Goal: Information Seeking & Learning: Check status

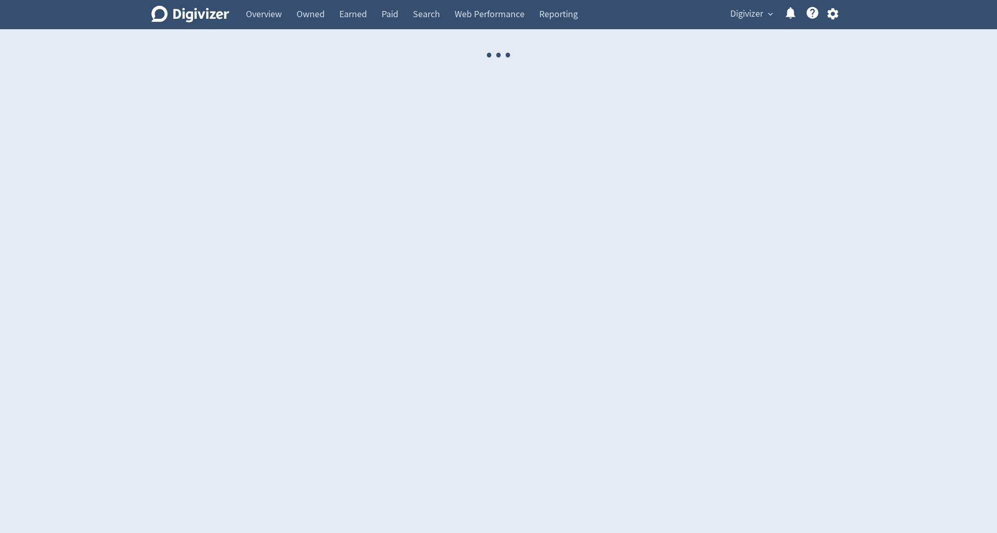
select select "USER"
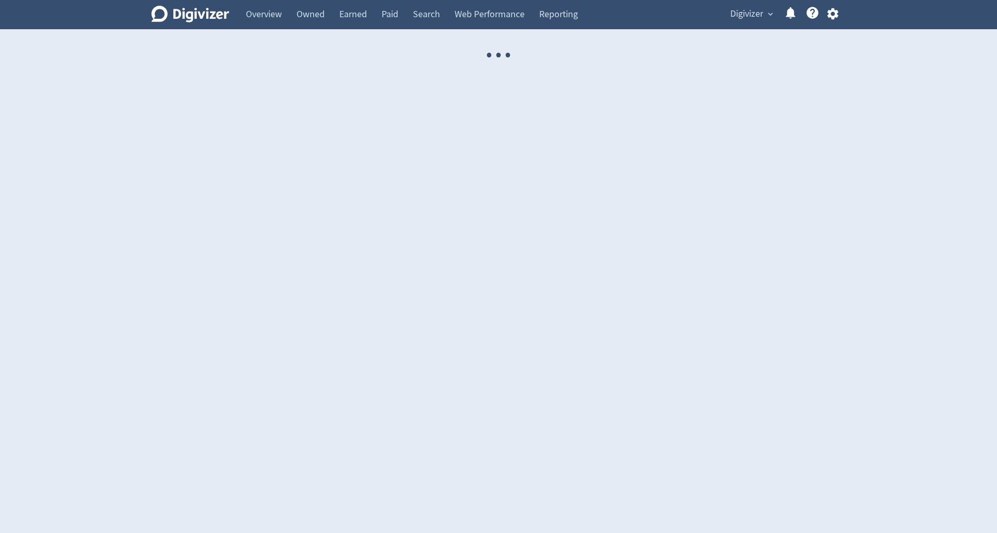
select select "USER"
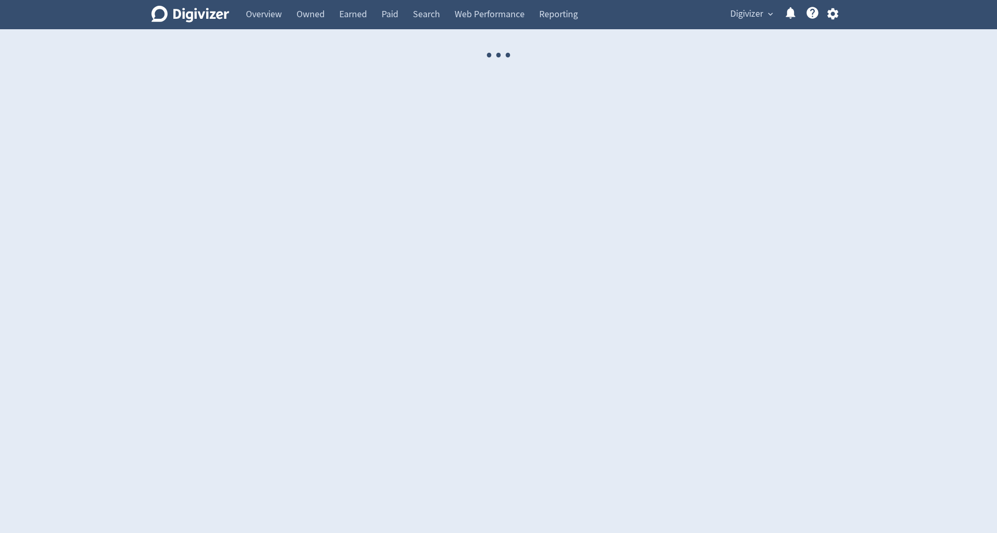
select select "USER"
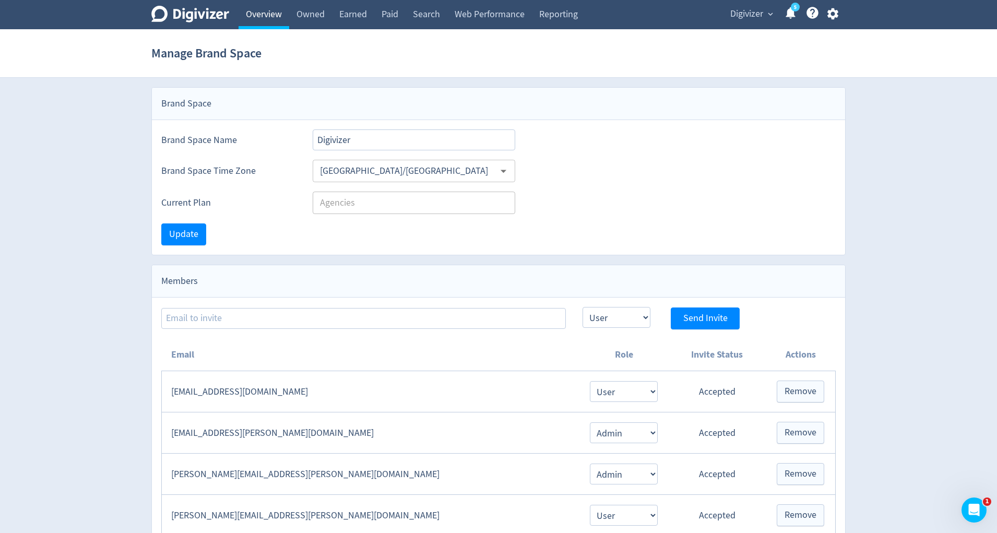
click at [272, 11] on link "Overview" at bounding box center [263, 14] width 51 height 29
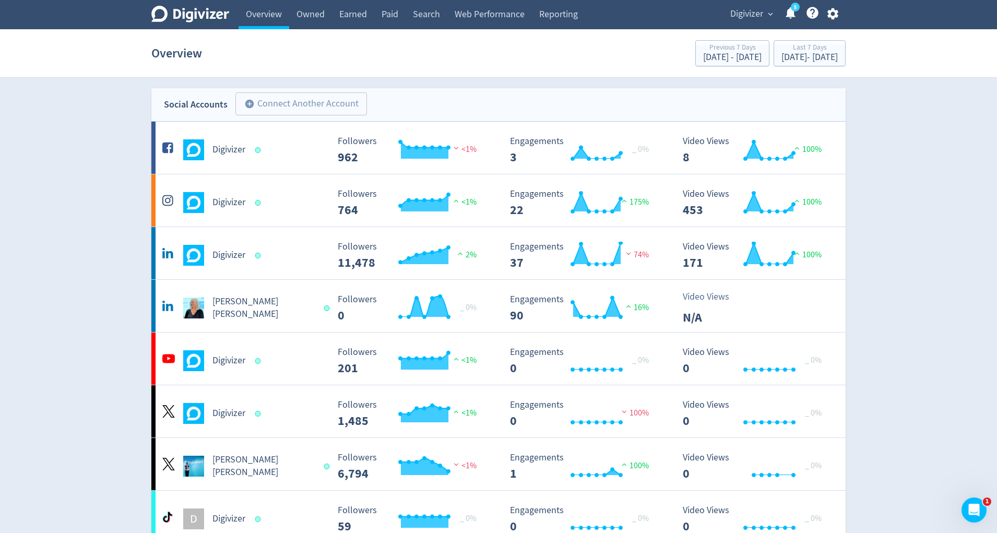
click at [757, 9] on span "Digivizer" at bounding box center [746, 14] width 33 height 17
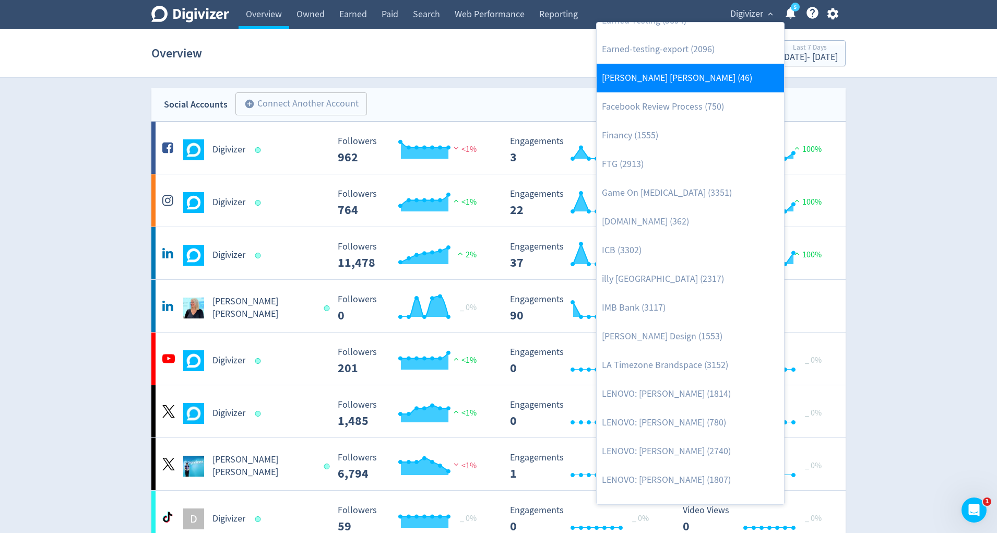
scroll to position [353, 0]
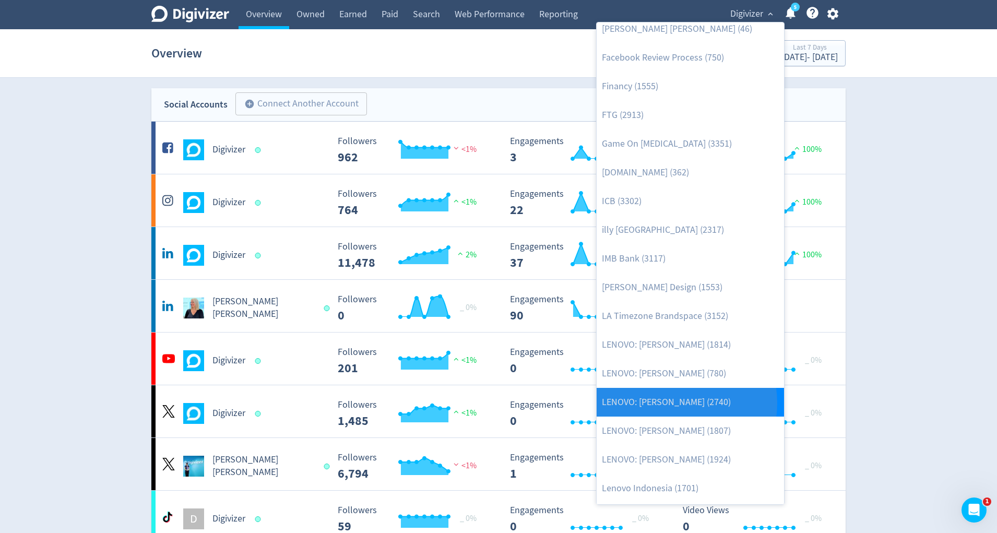
click at [672, 402] on link "LENOVO: [PERSON_NAME] (2740)" at bounding box center [689, 402] width 187 height 29
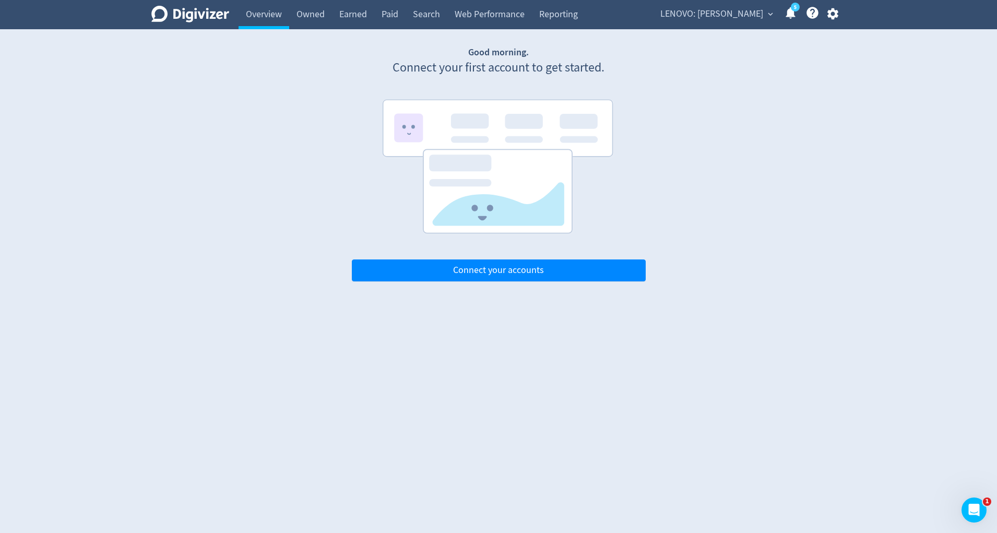
click at [732, 18] on span "LENOVO: [PERSON_NAME]" at bounding box center [711, 14] width 103 height 17
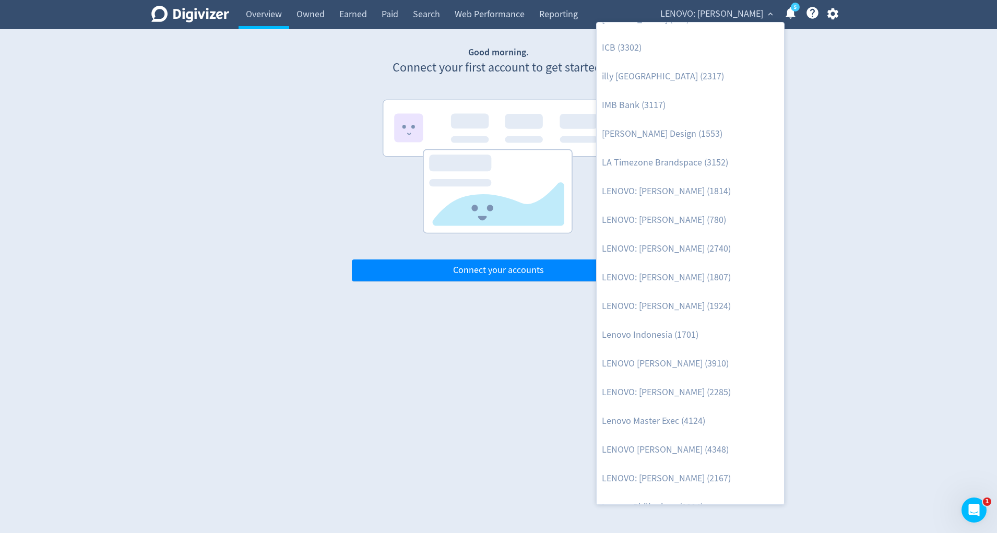
scroll to position [677, 0]
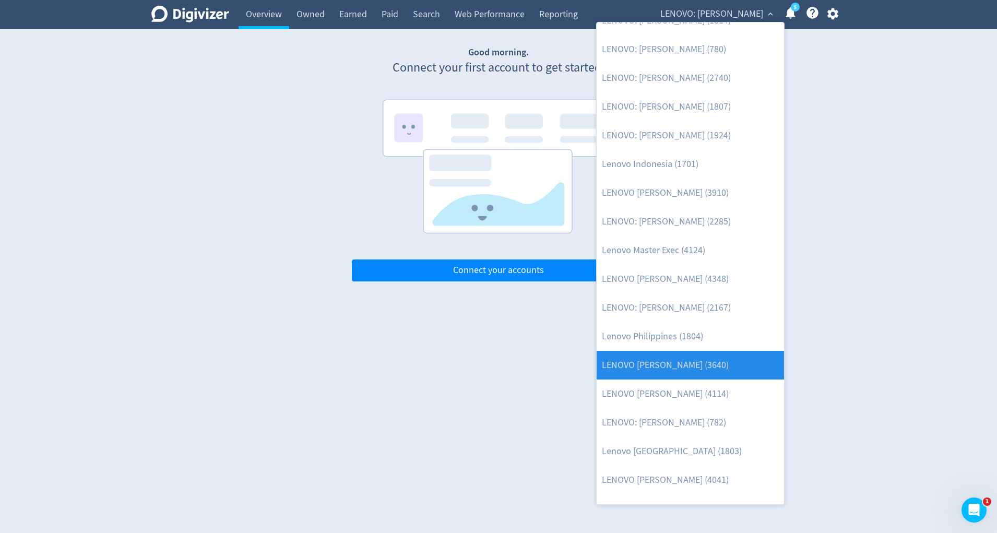
click at [692, 366] on link "LENOVO [PERSON_NAME] (3640)" at bounding box center [689, 365] width 187 height 29
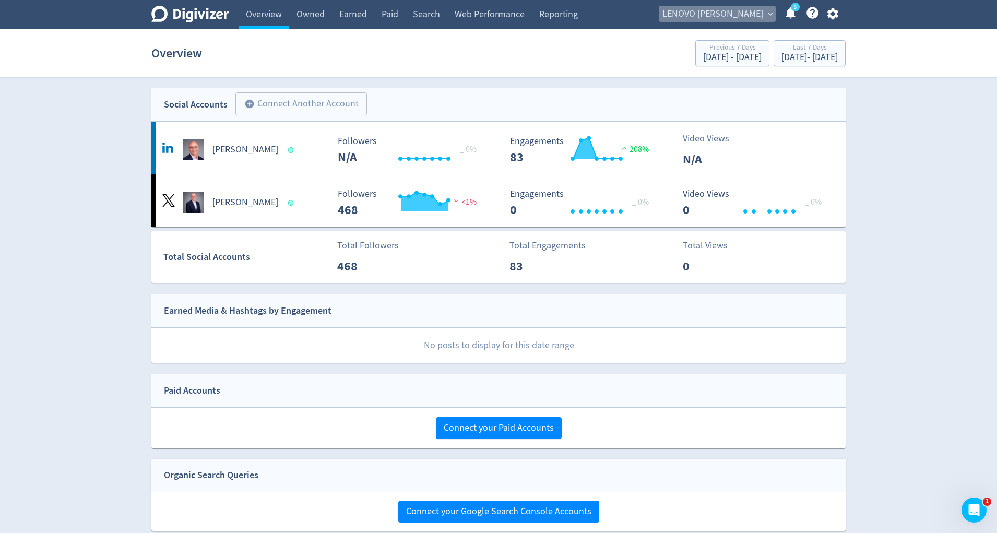
click at [737, 10] on span "LENOVO [PERSON_NAME]" at bounding box center [712, 14] width 101 height 17
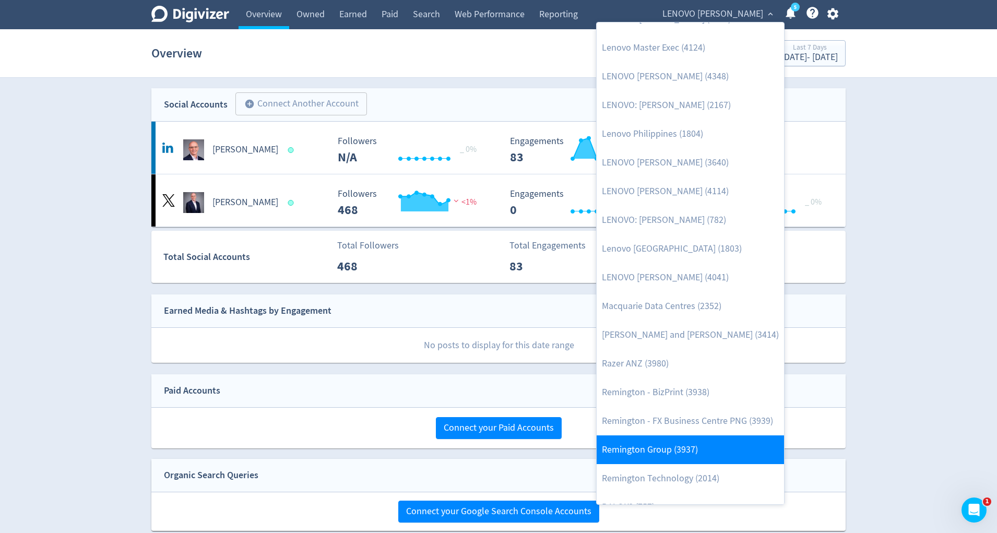
scroll to position [869, 0]
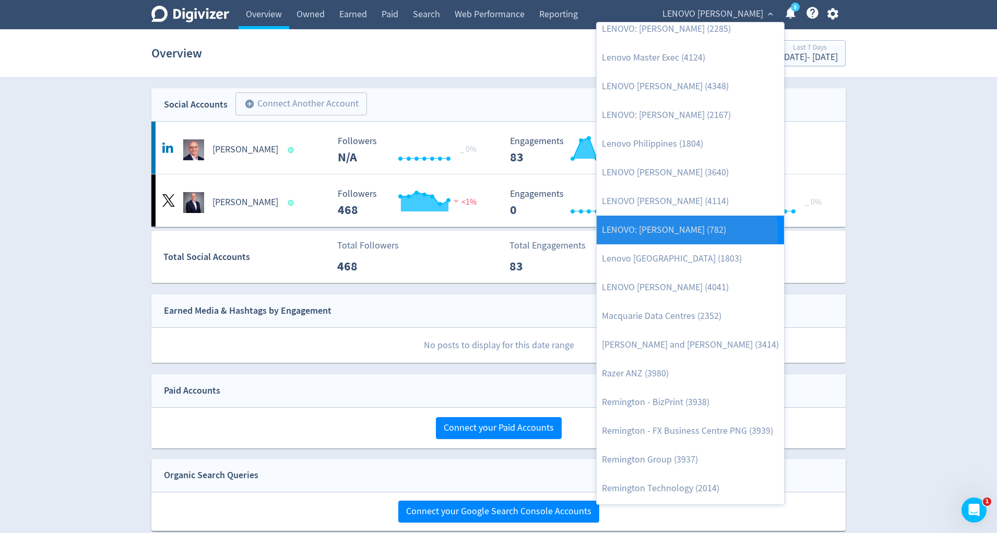
click at [665, 231] on link "LENOVO: [PERSON_NAME] (782)" at bounding box center [689, 230] width 187 height 29
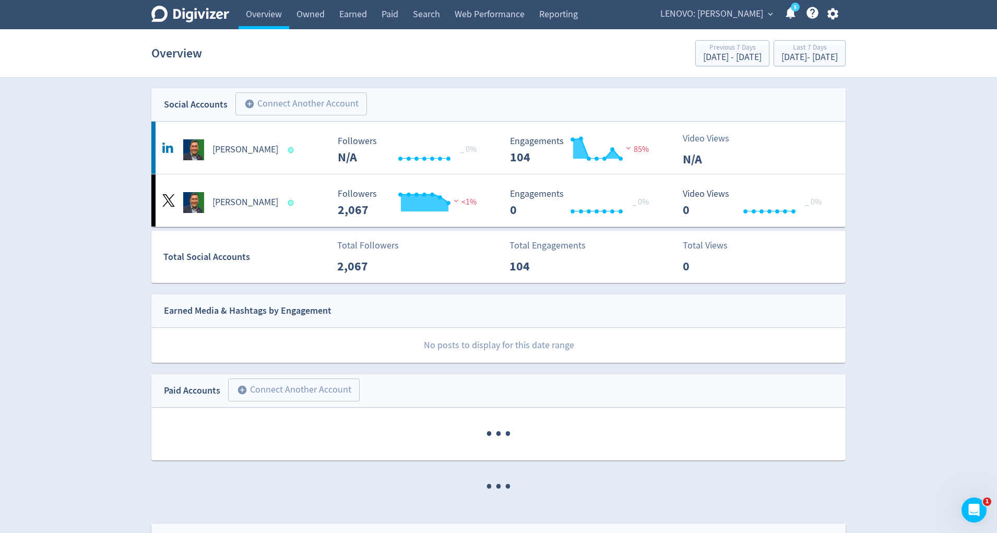
click at [733, 7] on span "LENOVO: [PERSON_NAME]" at bounding box center [711, 14] width 103 height 17
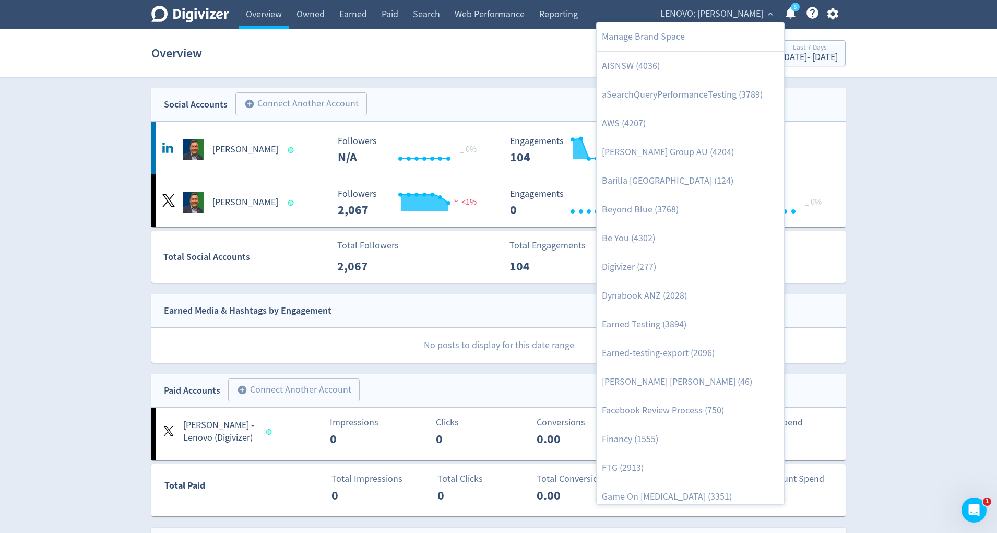
click at [353, 52] on div at bounding box center [498, 266] width 997 height 533
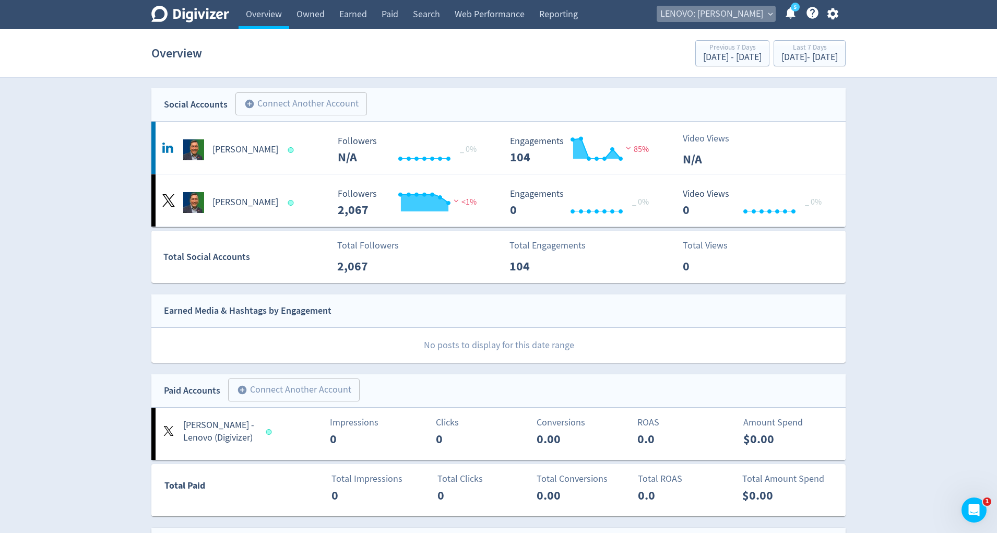
click at [731, 16] on span "LENOVO: [PERSON_NAME]" at bounding box center [711, 14] width 103 height 17
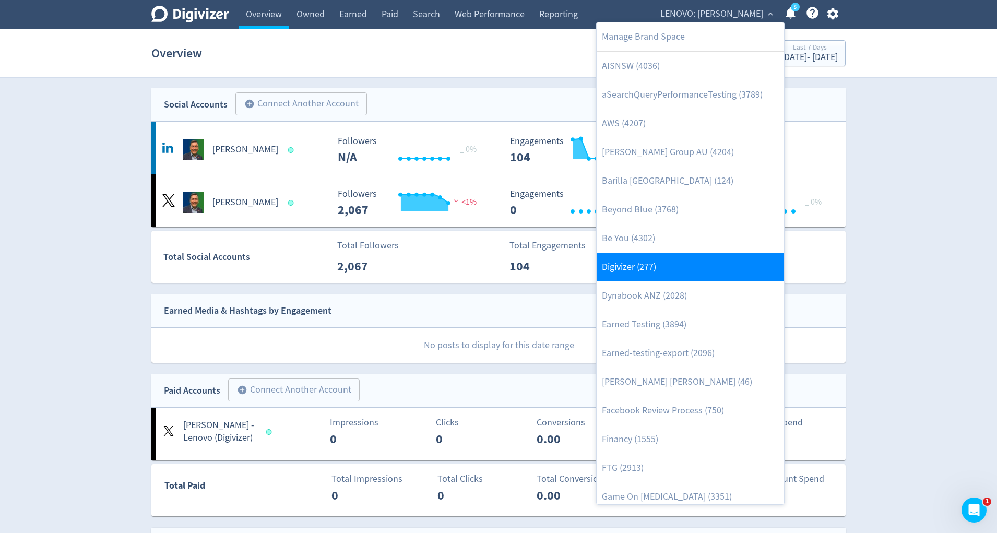
click at [680, 263] on link "Digivizer (277)" at bounding box center [689, 267] width 187 height 29
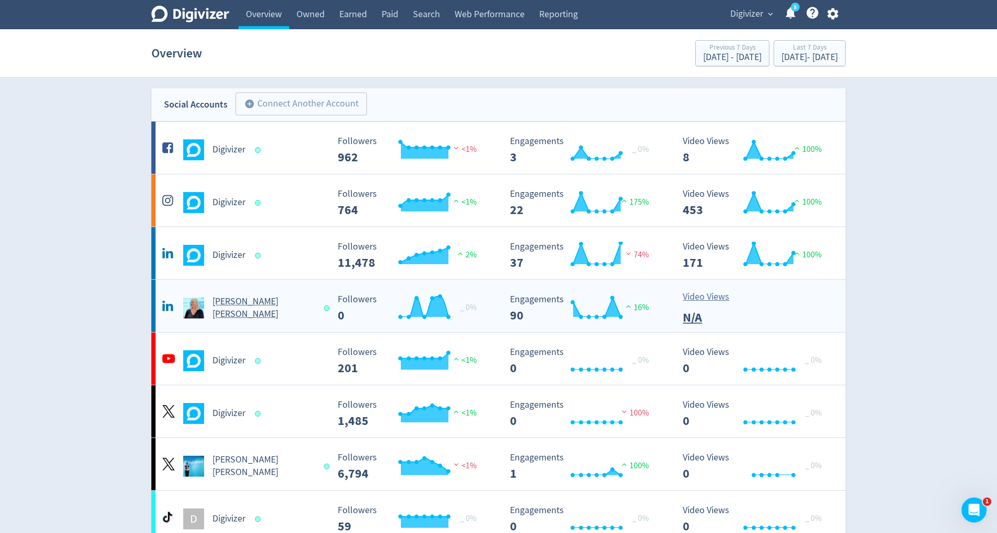
click at [230, 313] on div "[PERSON_NAME] [PERSON_NAME]" at bounding box center [244, 307] width 169 height 25
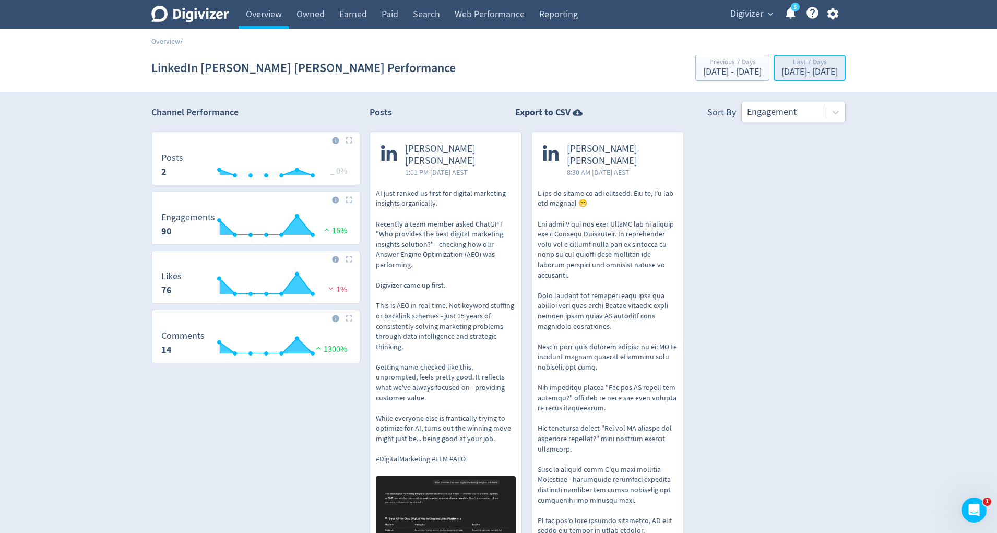
click at [793, 70] on div "[DATE] - [DATE]" at bounding box center [809, 71] width 56 height 9
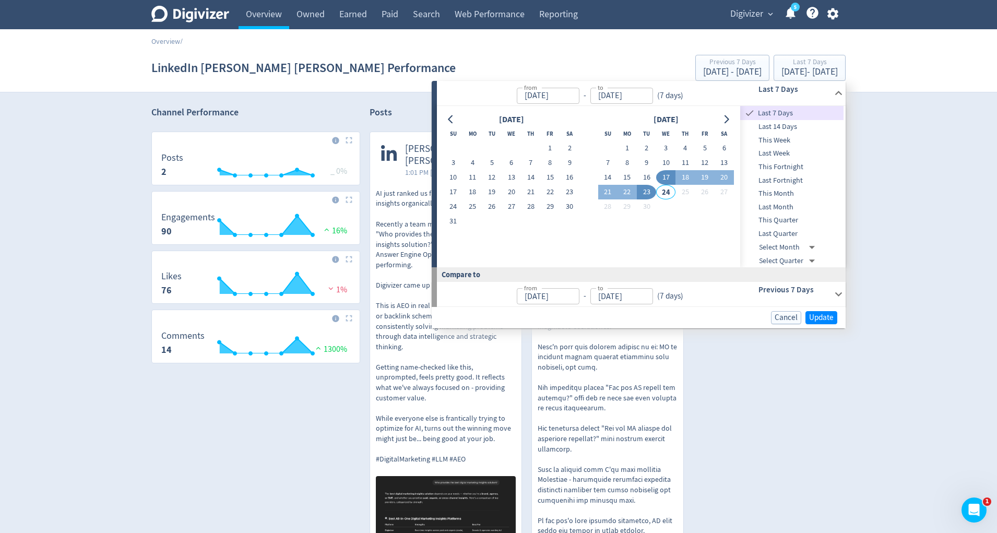
click at [791, 218] on span "This Quarter" at bounding box center [791, 219] width 103 height 11
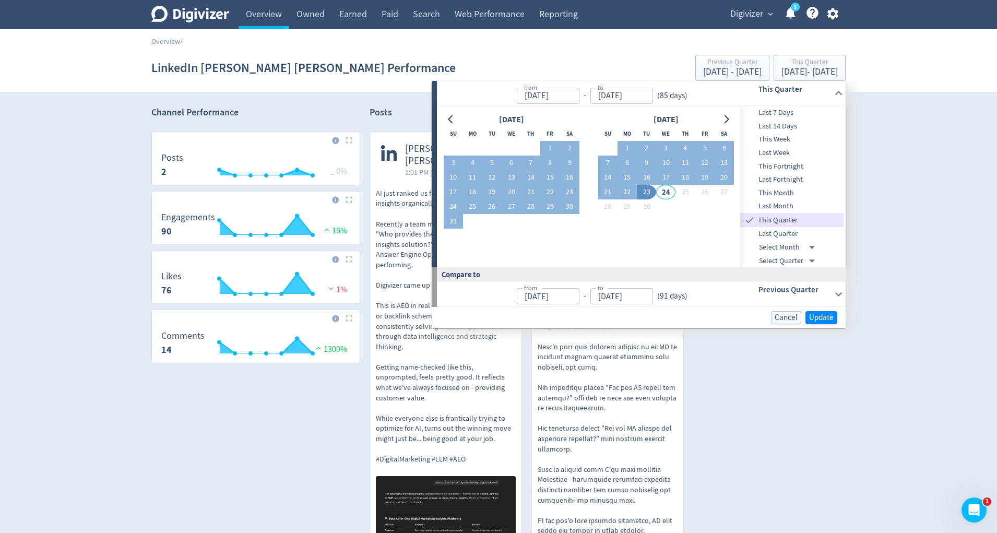
type input "[DATE]"
click at [817, 314] on span "Update" at bounding box center [821, 318] width 25 height 8
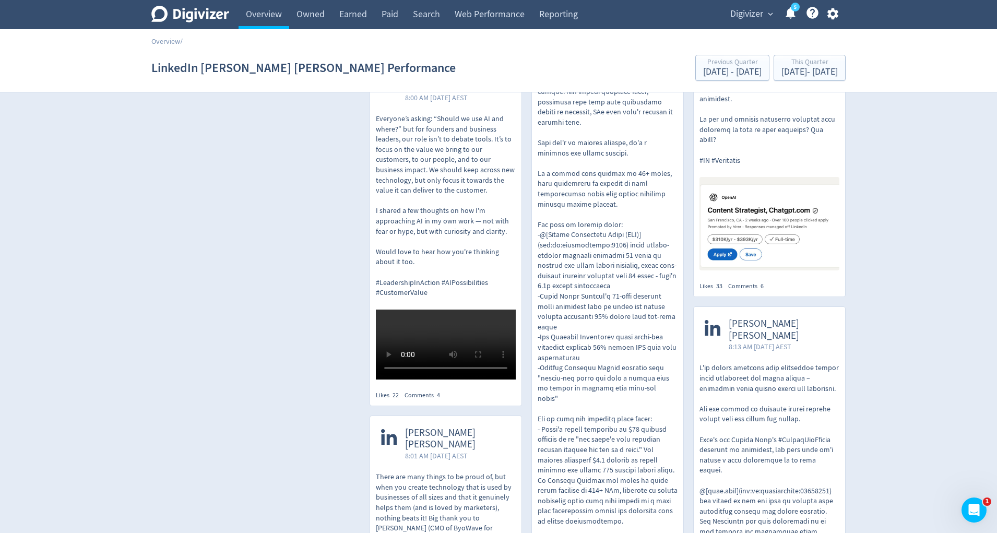
scroll to position [1316, 0]
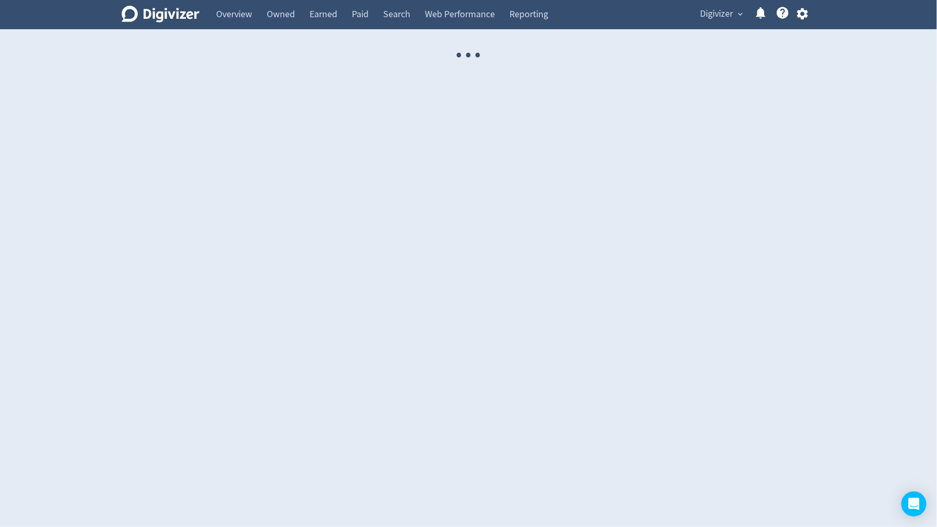
select select "USER"
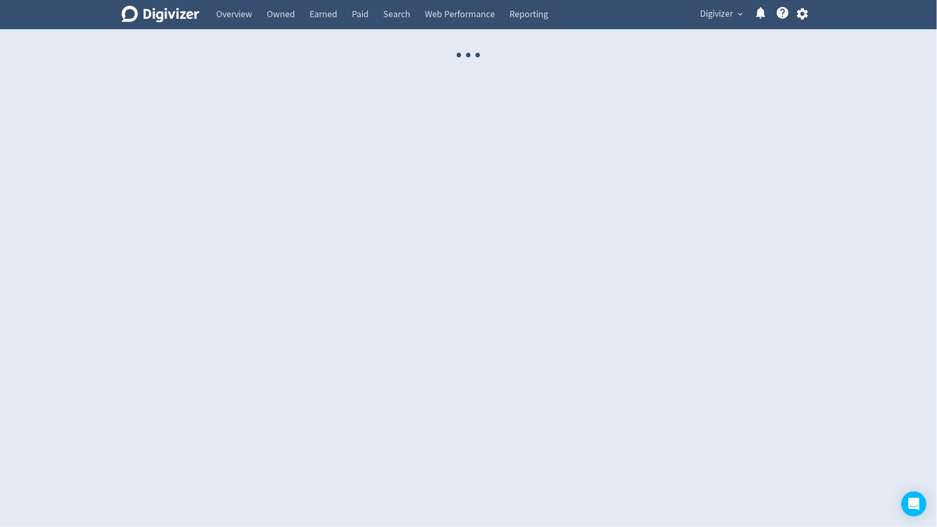
select select "USER"
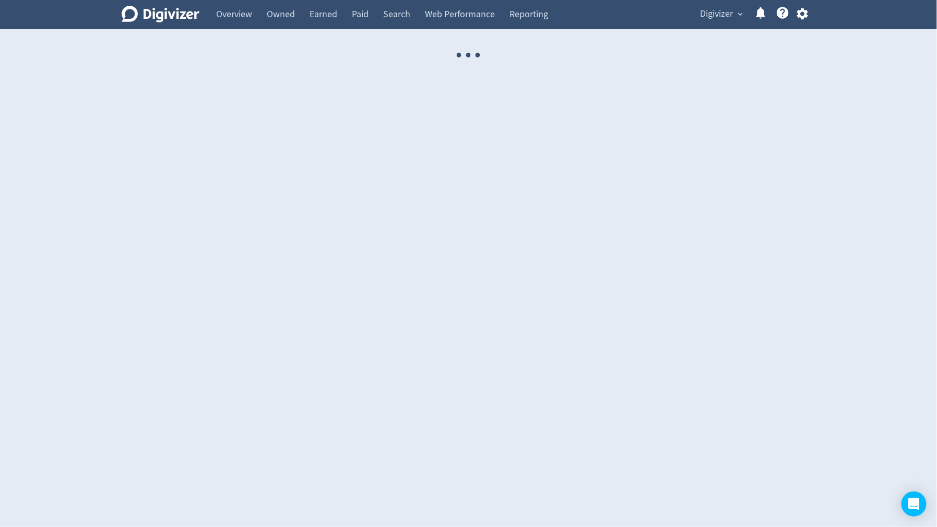
select select "USER"
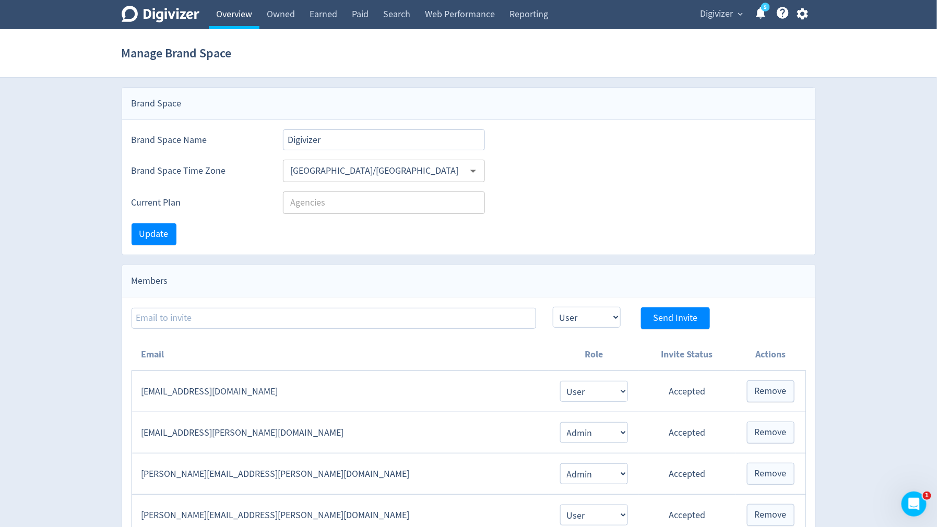
click at [244, 17] on link "Overview" at bounding box center [234, 14] width 51 height 29
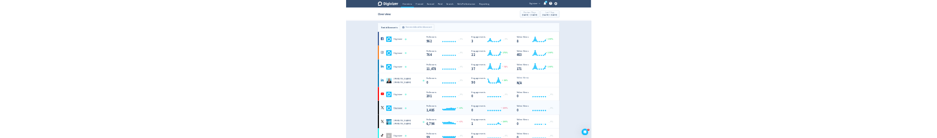
scroll to position [3, 0]
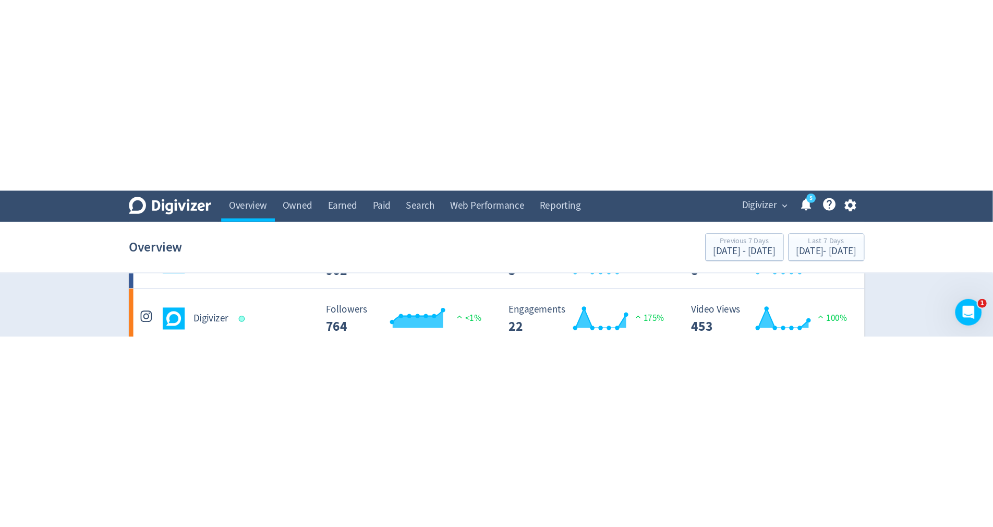
scroll to position [116, 0]
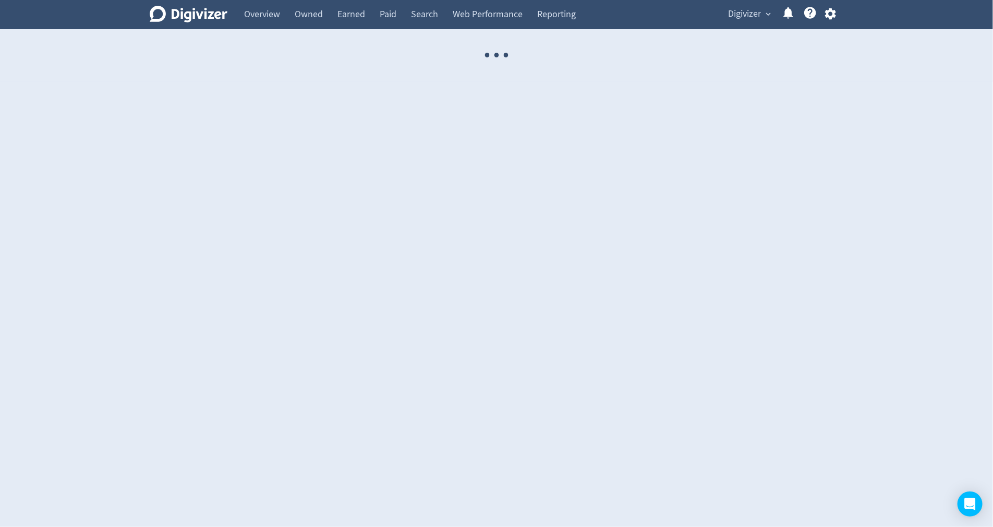
select select "USER"
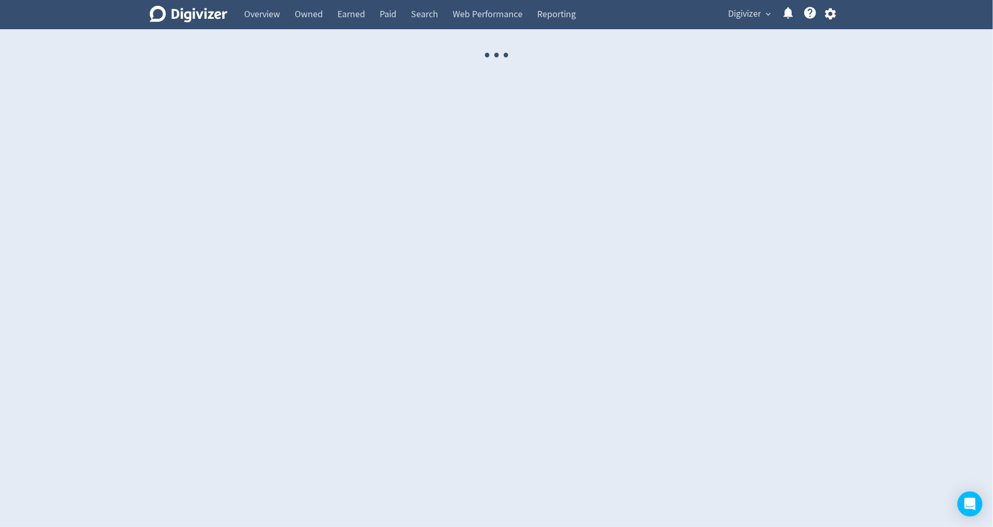
select select "USER"
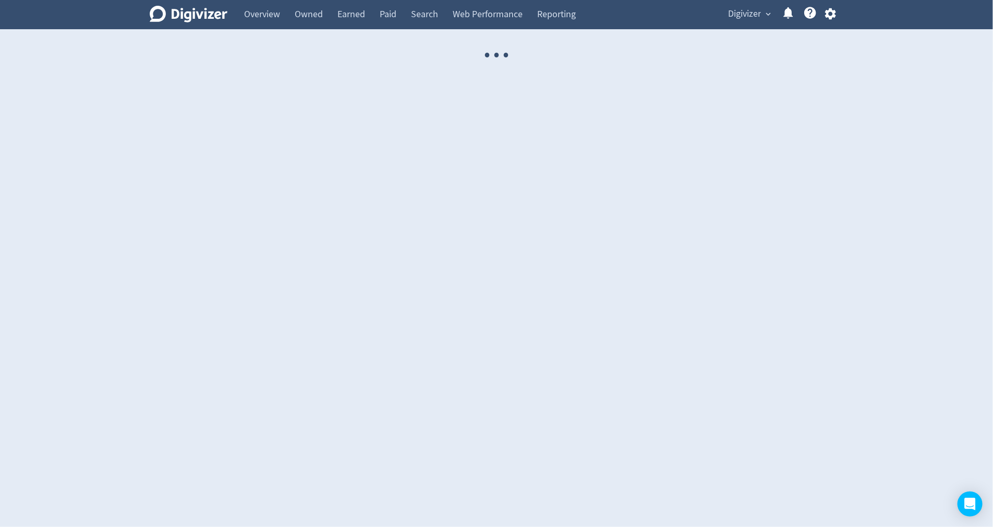
select select "USER"
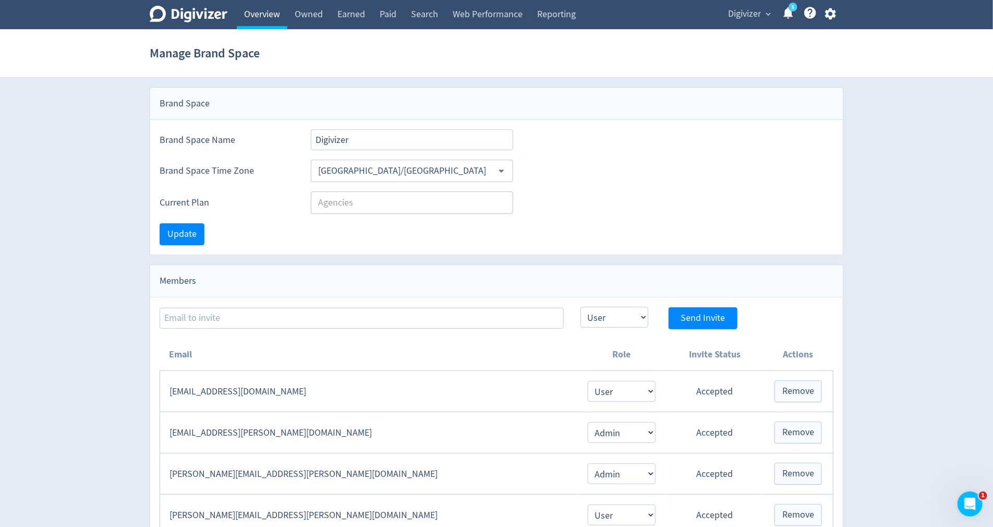
click at [273, 14] on link "Overview" at bounding box center [262, 14] width 51 height 29
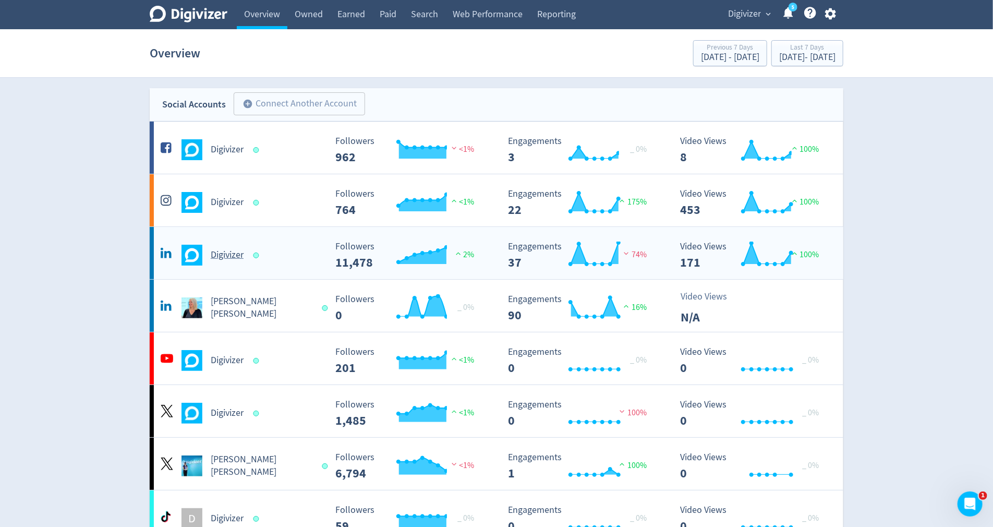
click at [226, 263] on div "Digivizer" at bounding box center [242, 255] width 169 height 21
